Goal: Communication & Community: Share content

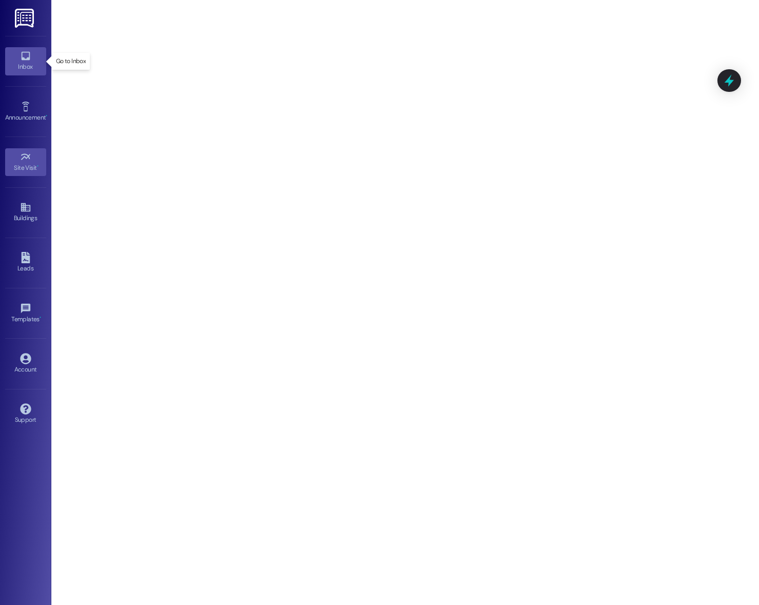
click at [13, 56] on link "Inbox" at bounding box center [25, 61] width 41 height 28
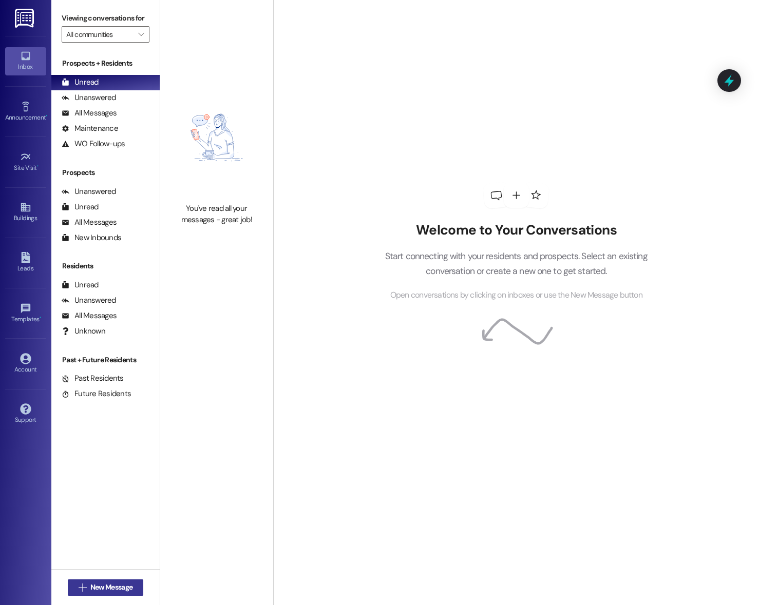
click at [119, 585] on span "New Message" at bounding box center [111, 587] width 42 height 11
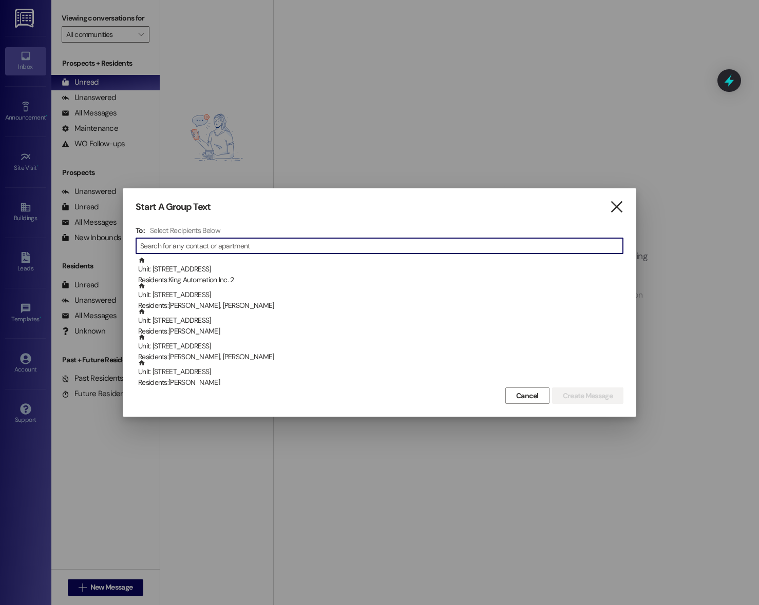
click at [614, 203] on icon "" at bounding box center [616, 207] width 14 height 11
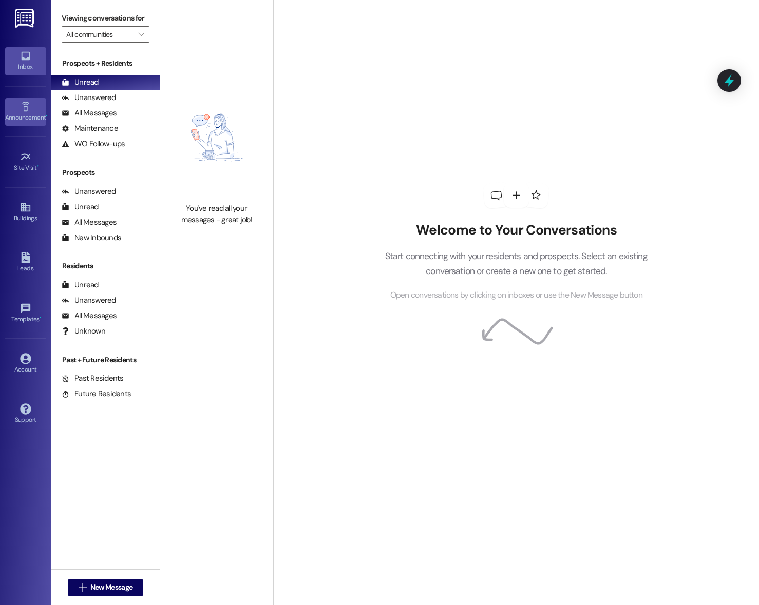
click at [24, 105] on icon at bounding box center [25, 106] width 11 height 11
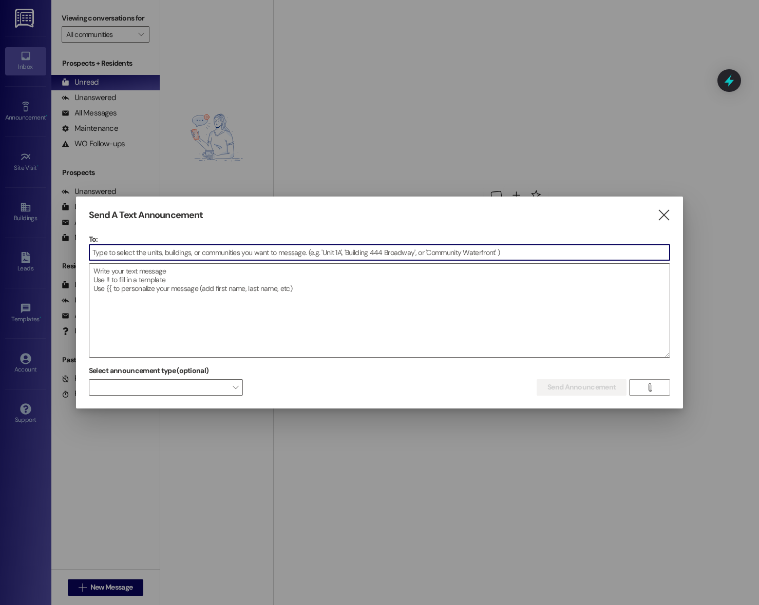
type input "a"
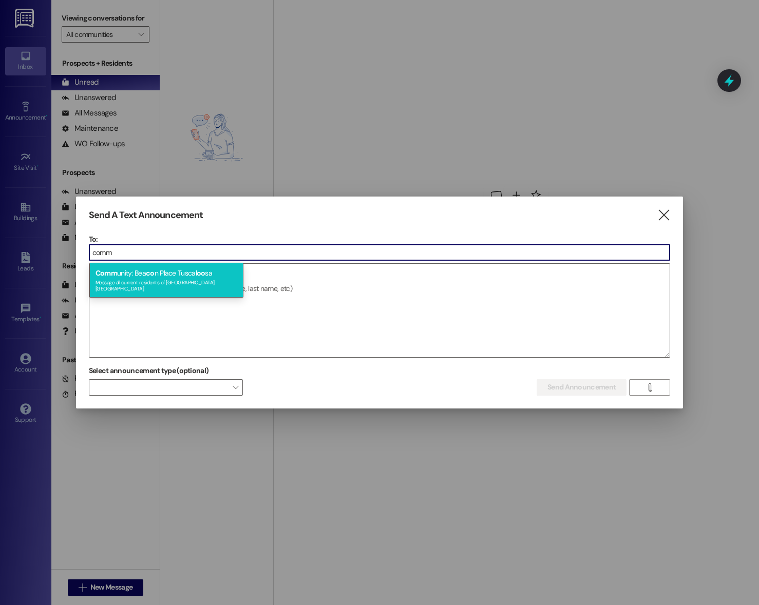
type input "comm"
click at [168, 273] on div "Comm unity: Bea co n Place Tuscal oo sa Message all current residents of [GEOGR…" at bounding box center [166, 280] width 154 height 35
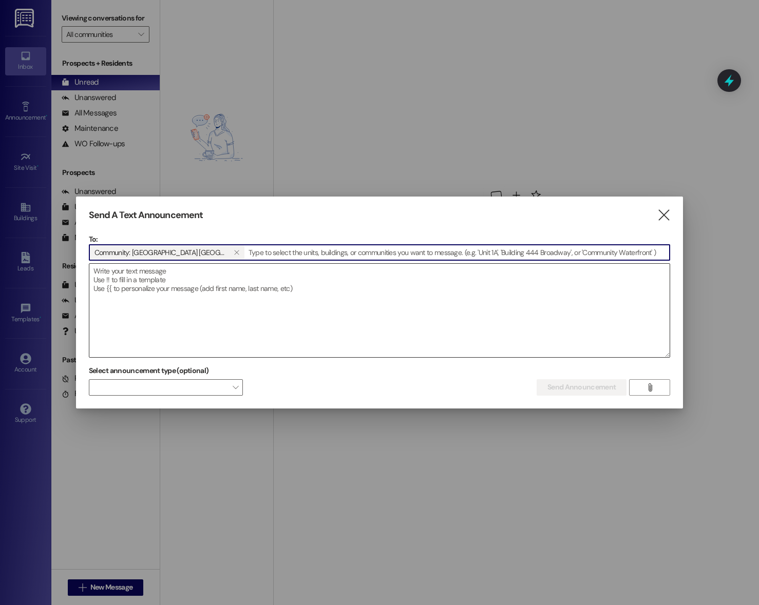
click at [179, 282] on textarea at bounding box center [379, 310] width 580 height 93
